Goal: Unclear

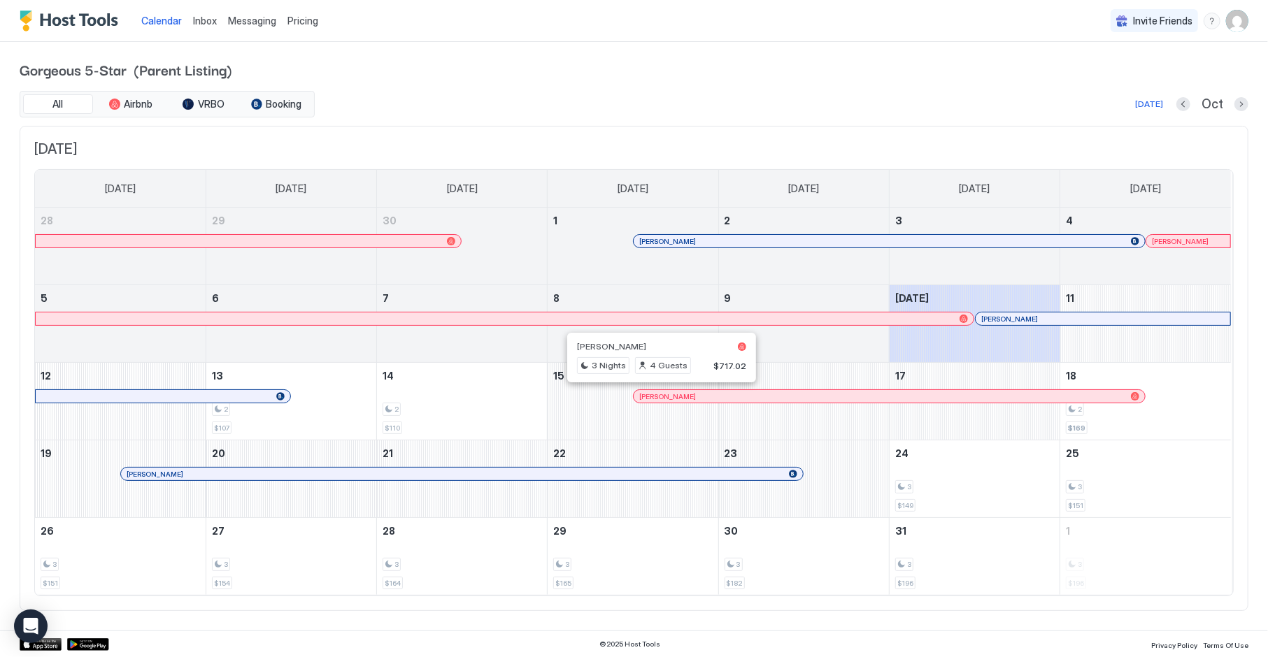
click at [656, 392] on div at bounding box center [655, 396] width 11 height 11
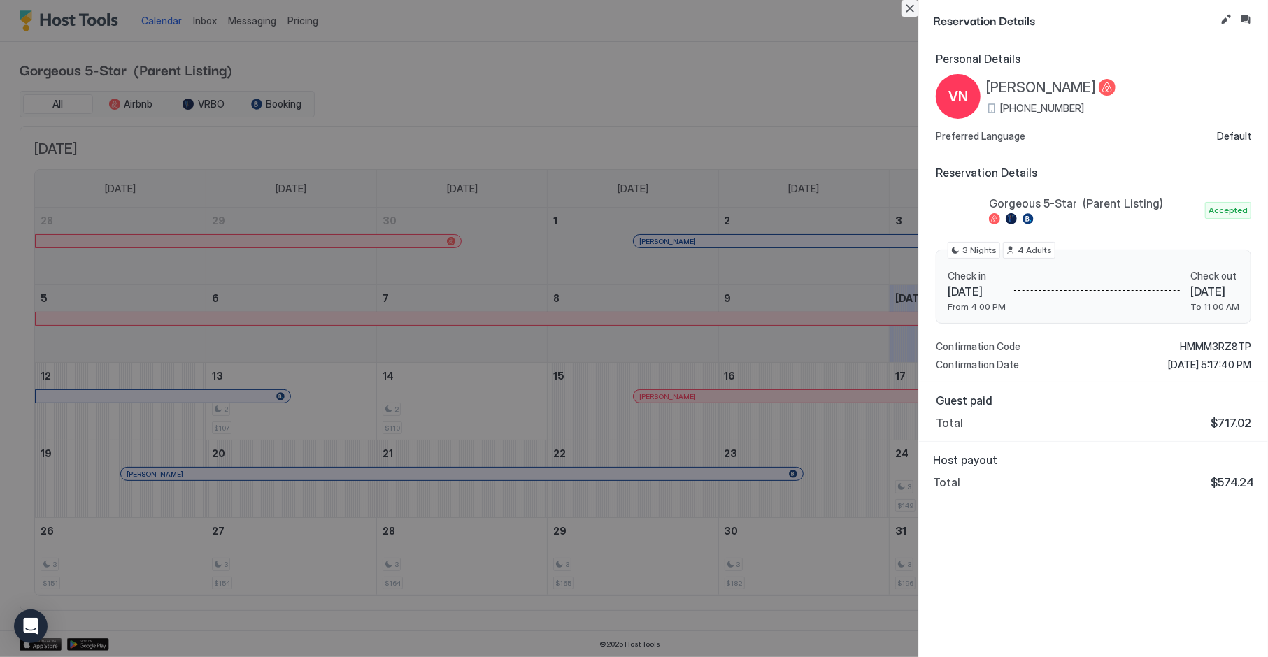
click at [906, 12] on button "Close" at bounding box center [909, 8] width 17 height 17
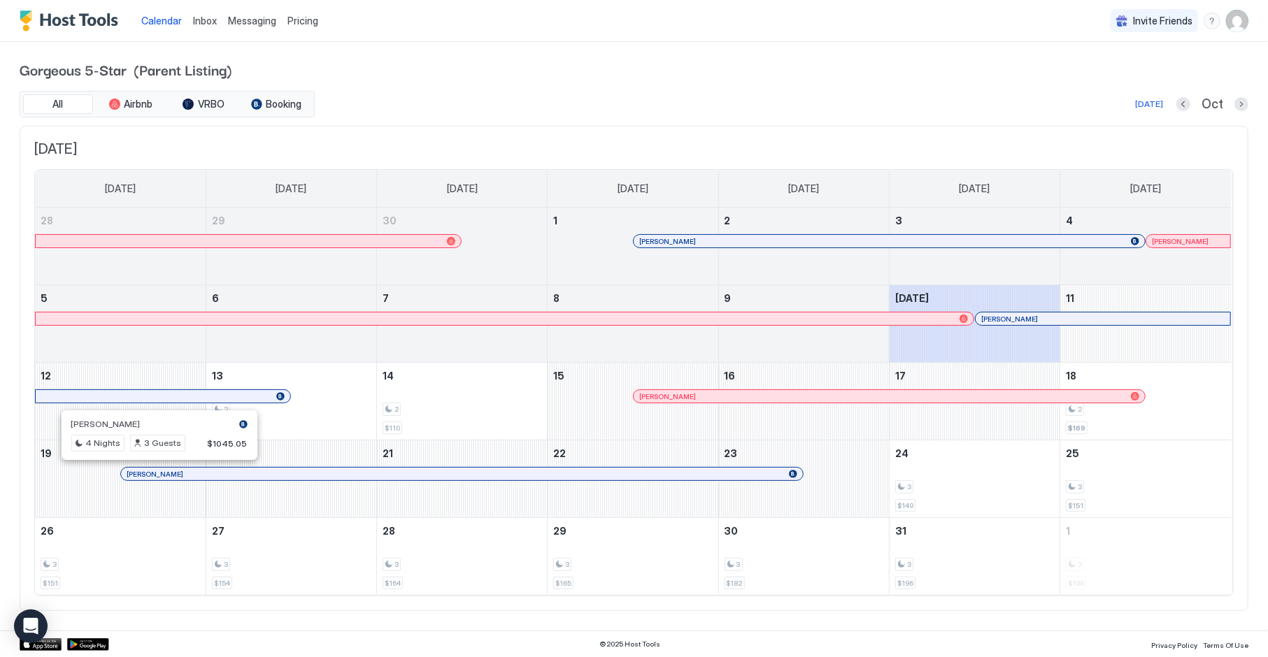
click at [154, 471] on div at bounding box center [153, 473] width 11 height 11
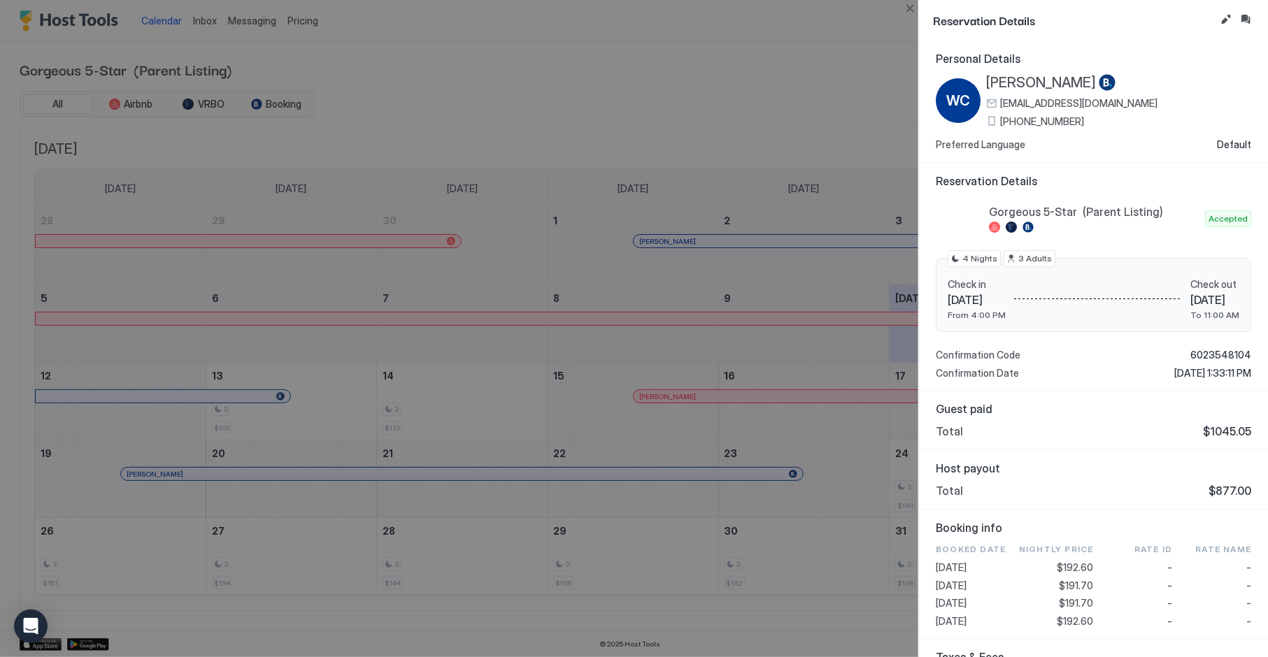
click at [663, 87] on div at bounding box center [634, 328] width 1268 height 657
click at [910, 9] on button "Close" at bounding box center [909, 8] width 17 height 17
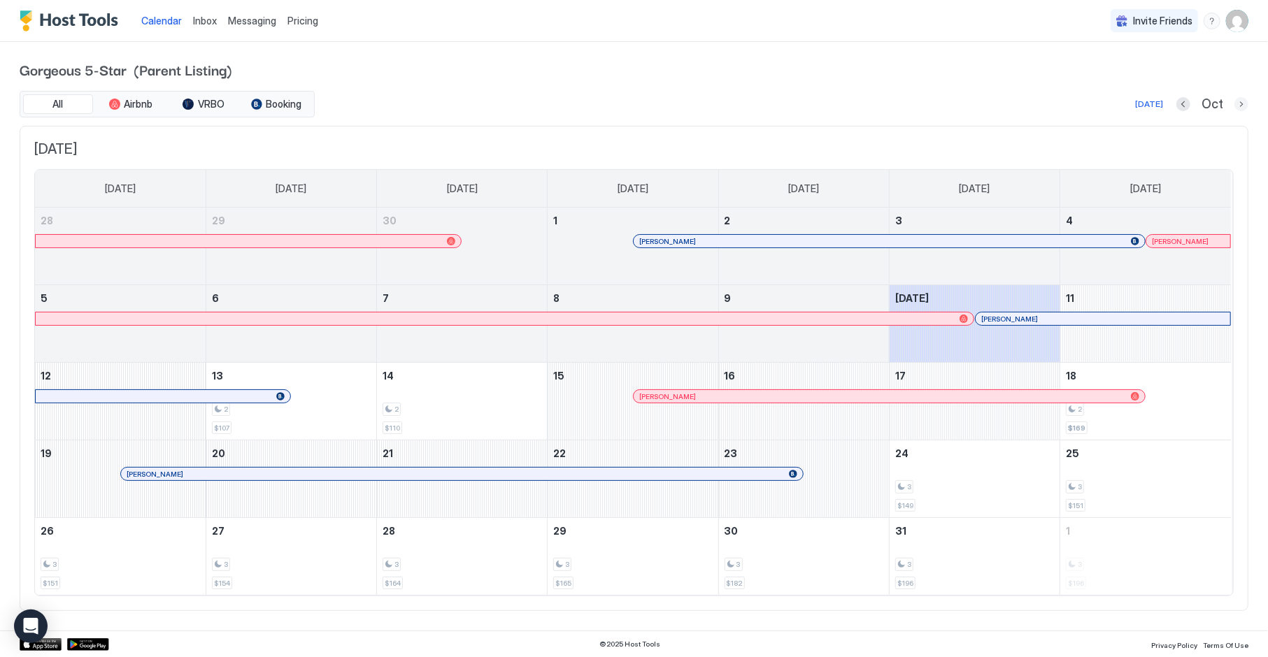
click at [1237, 101] on button "Next month" at bounding box center [1241, 104] width 14 height 14
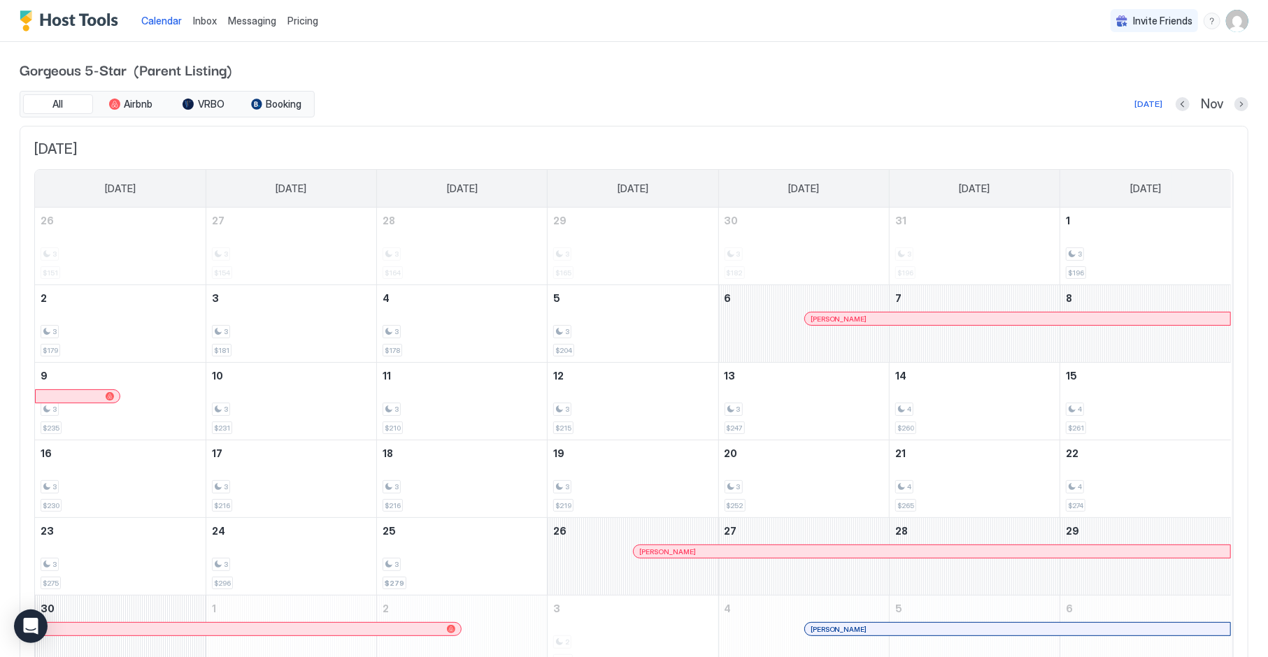
click at [657, 551] on div at bounding box center [656, 551] width 11 height 11
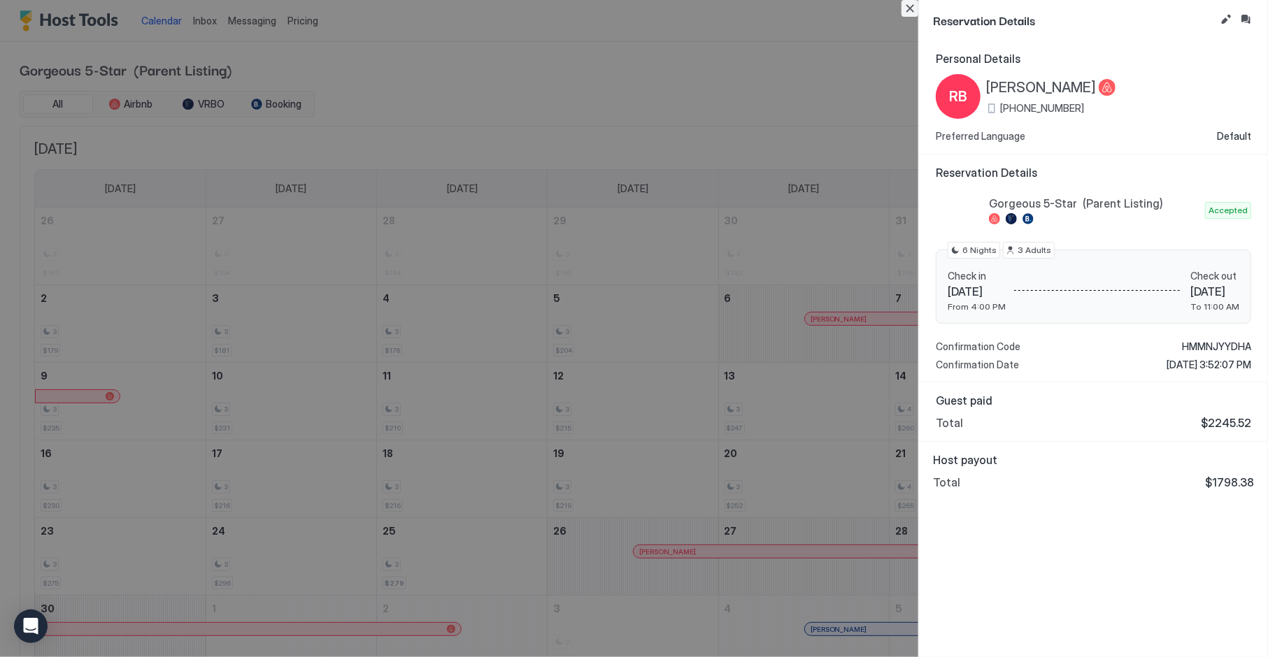
click at [912, 12] on button "Close" at bounding box center [909, 8] width 17 height 17
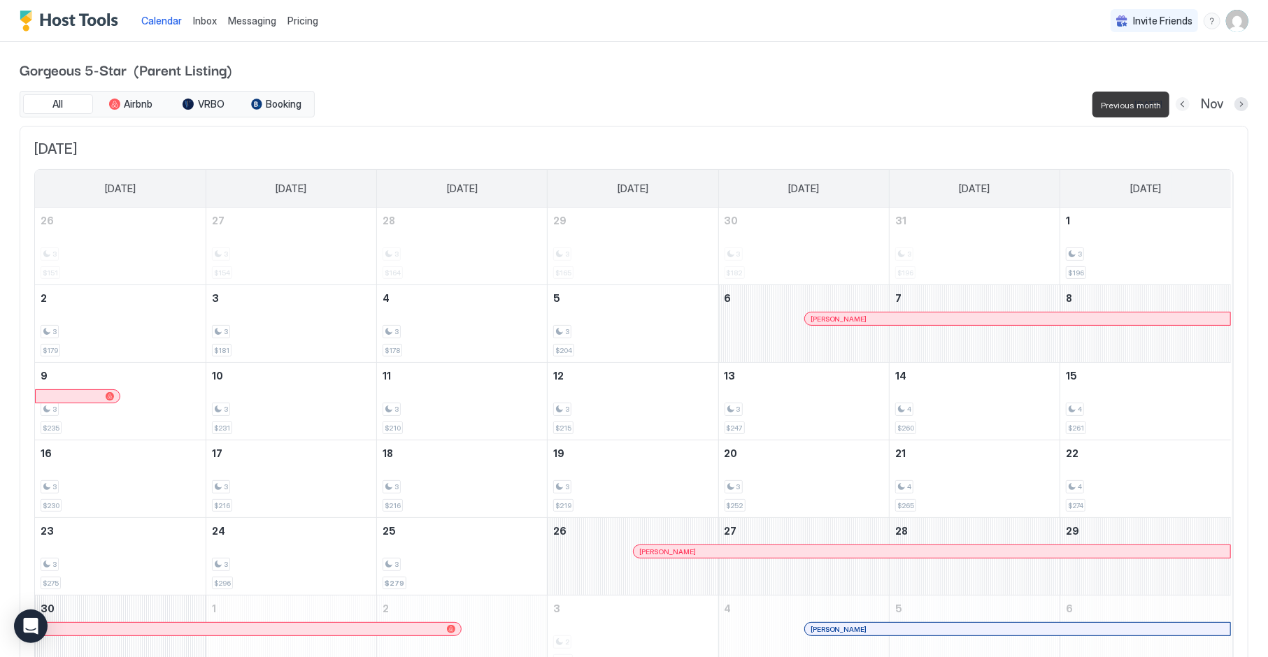
click at [1182, 103] on button "Previous month" at bounding box center [1182, 104] width 14 height 14
